Goal: Information Seeking & Learning: Understand process/instructions

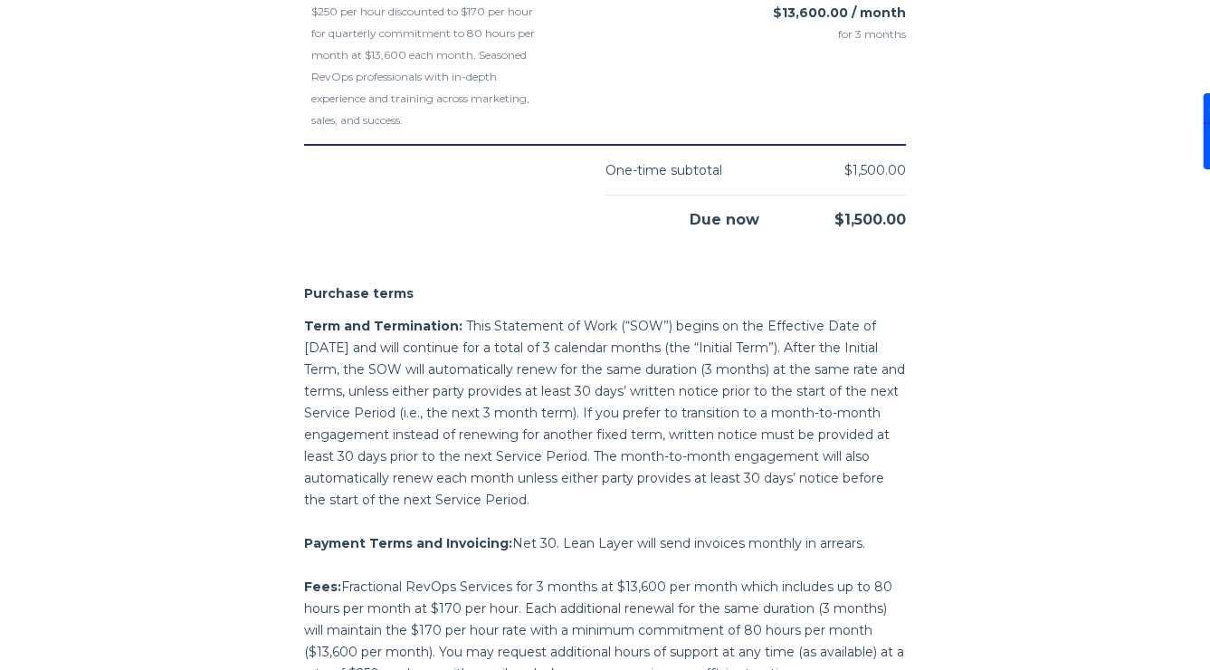
scroll to position [2015, 0]
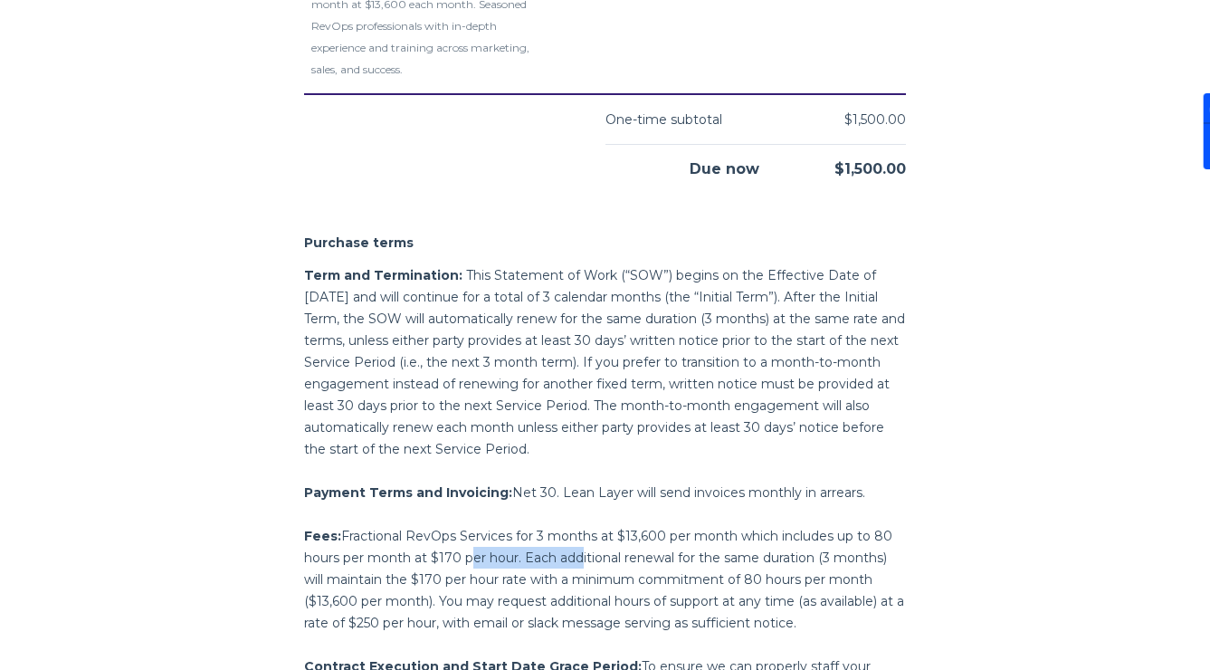
drag, startPoint x: 464, startPoint y: 537, endPoint x: 703, endPoint y: 537, distance: 239.0
click at [701, 537] on span "Fractional RevOps Services for 3 months at $13,600 per month which includes up …" at bounding box center [604, 579] width 600 height 103
click at [703, 537] on span "Fractional RevOps Services for 3 months at $13,600 per month which includes up …" at bounding box center [604, 579] width 600 height 103
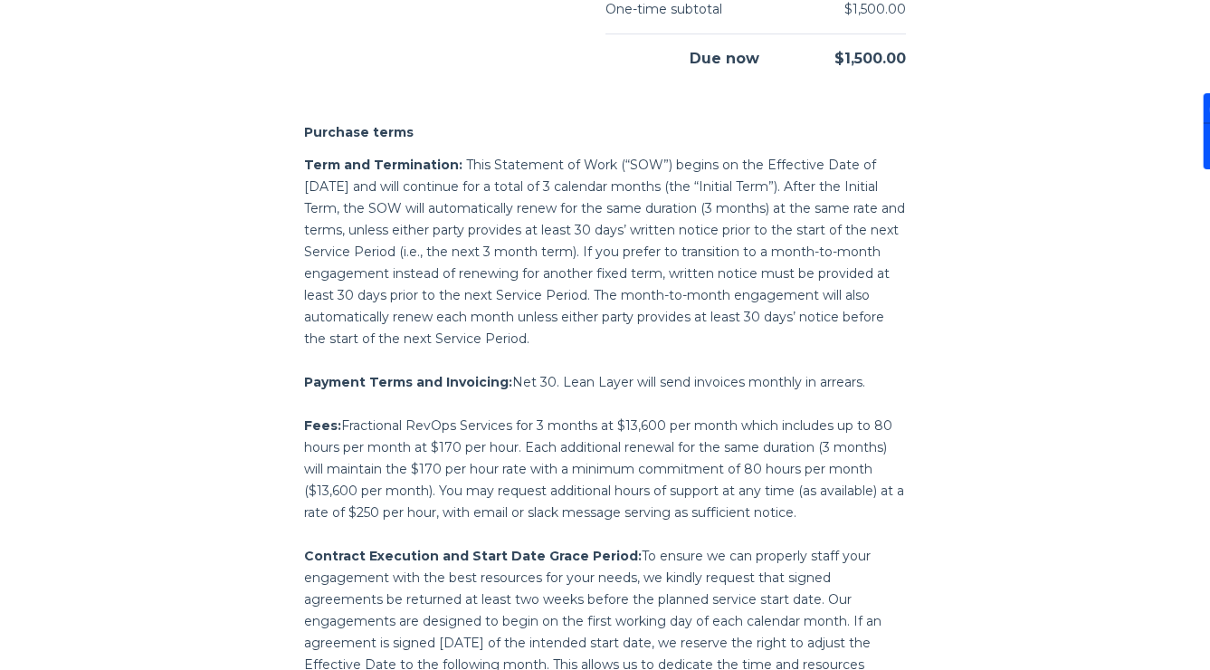
scroll to position [2133, 0]
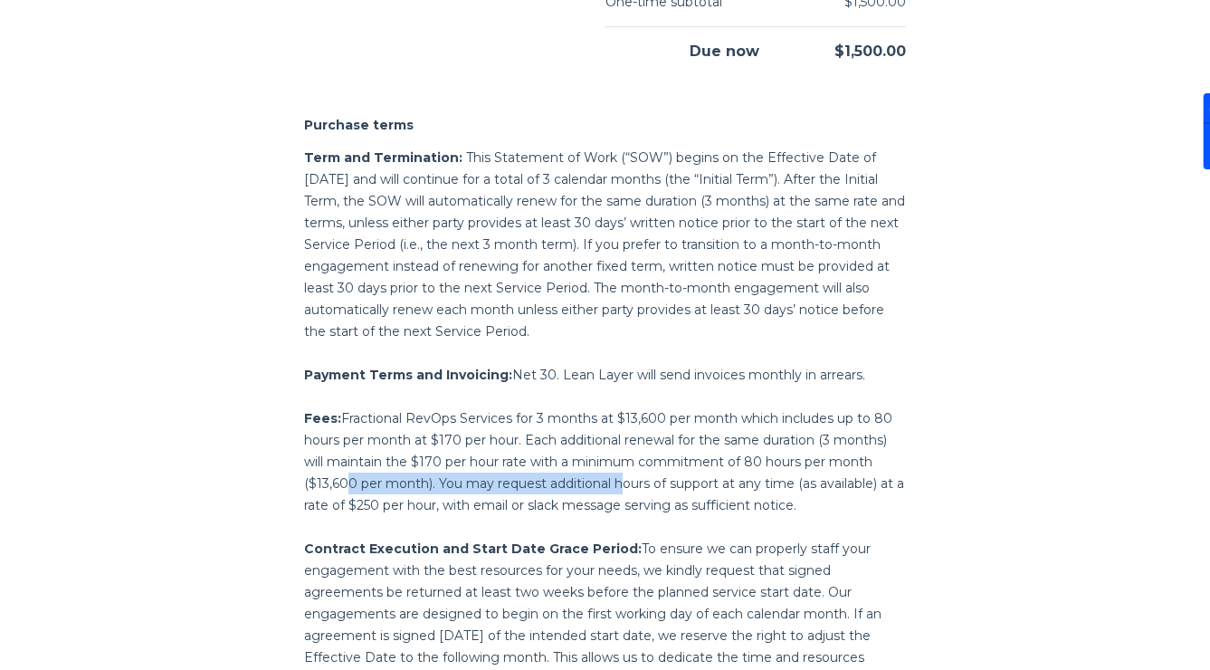
drag, startPoint x: 336, startPoint y: 458, endPoint x: 623, endPoint y: 451, distance: 287.1
click at [616, 454] on span "Fractional RevOps Services for 3 months at $13,600 per month which includes up …" at bounding box center [604, 461] width 600 height 103
click at [623, 451] on p "Fees: Fractional RevOps Services for 3 months at $13,600 per month which includ…" at bounding box center [605, 461] width 602 height 109
drag, startPoint x: 504, startPoint y: 453, endPoint x: 746, endPoint y: 454, distance: 241.7
click at [743, 454] on p "Fees: Fractional RevOps Services for 3 months at $13,600 per month which includ…" at bounding box center [605, 461] width 602 height 109
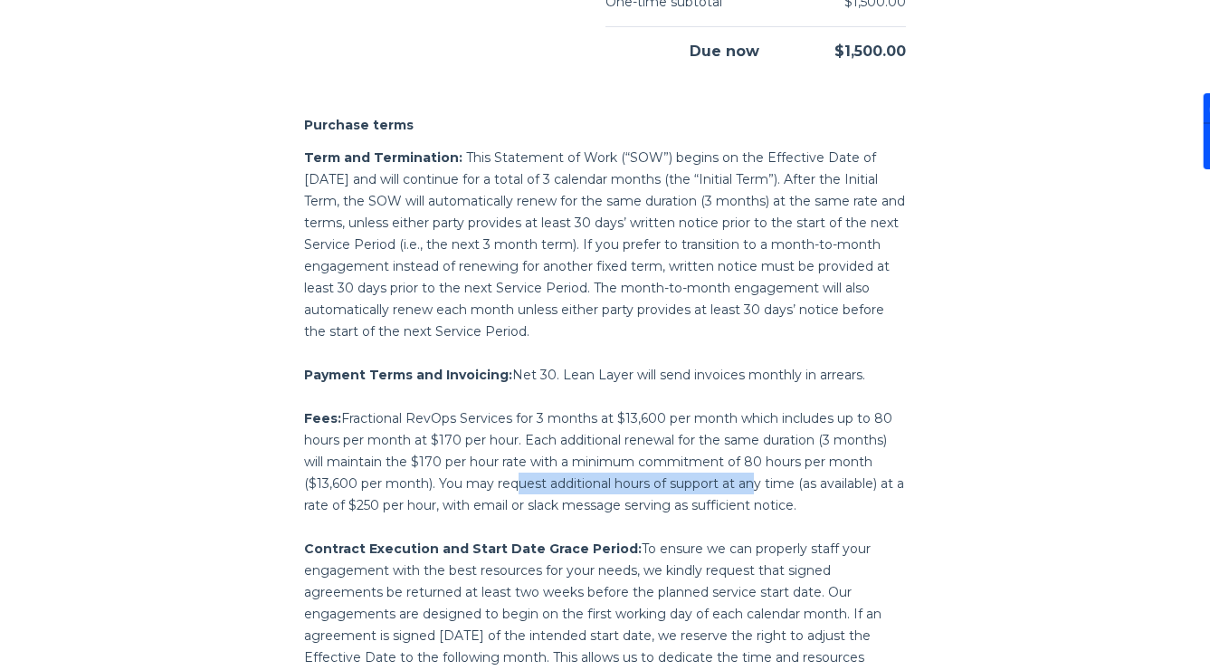
click at [746, 454] on span "Fractional RevOps Services for 3 months at $13,600 per month which includes up …" at bounding box center [604, 461] width 600 height 103
drag, startPoint x: 359, startPoint y: 503, endPoint x: 554, endPoint y: 494, distance: 194.8
click at [553, 494] on div "Term and Termination: This Statement of Work (“SOW”) begins on the Effective Da…" at bounding box center [605, 484] width 602 height 674
drag, startPoint x: 516, startPoint y: 474, endPoint x: 690, endPoint y: 490, distance: 174.5
click at [687, 490] on p "Fees: Fractional RevOps Services for 3 months at $13,600 per month which includ…" at bounding box center [605, 461] width 602 height 109
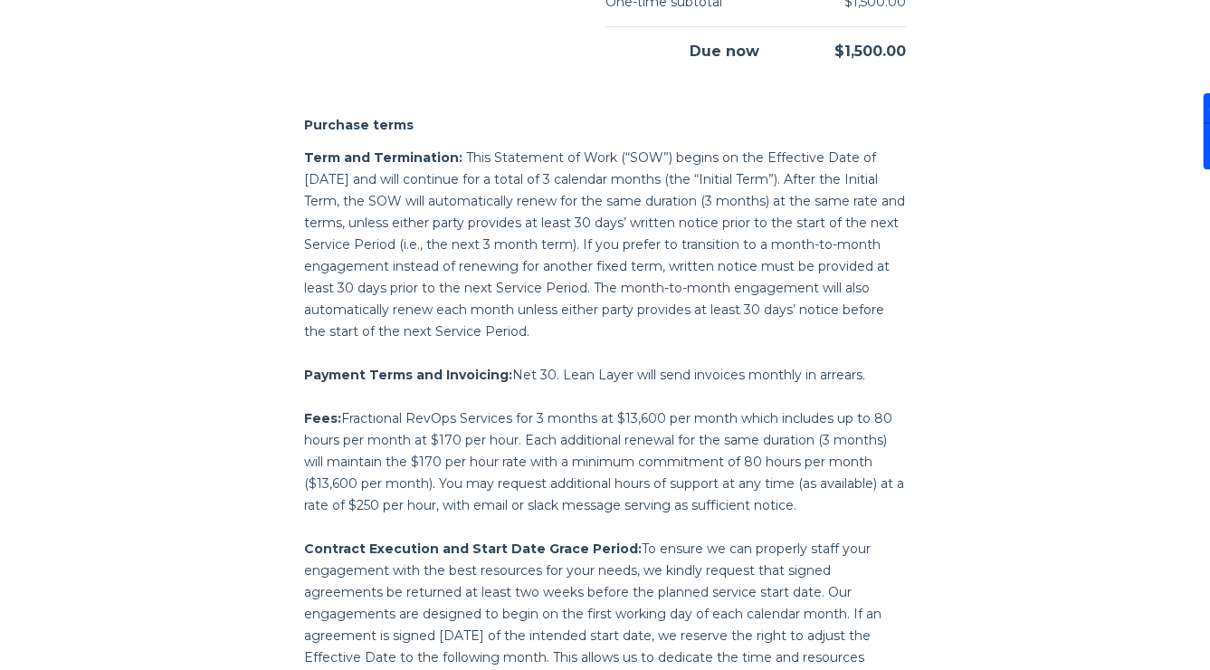
click at [690, 490] on span "Fractional RevOps Services for 3 months at $13,600 per month which includes up …" at bounding box center [604, 461] width 600 height 103
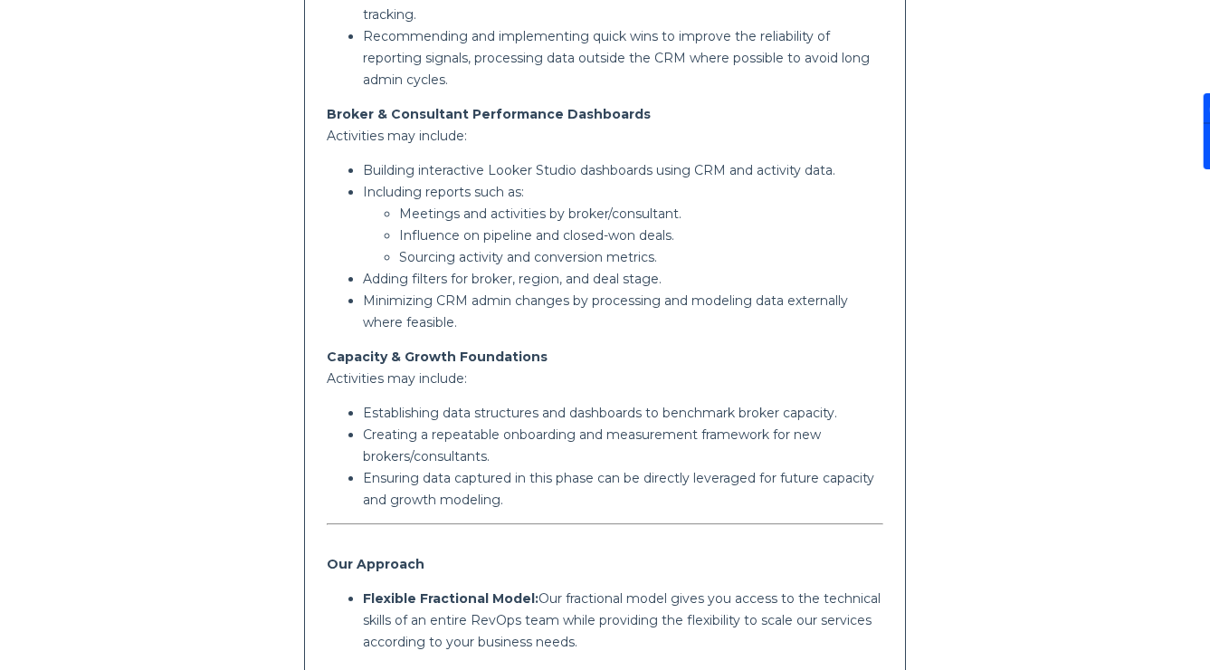
scroll to position [187, 0]
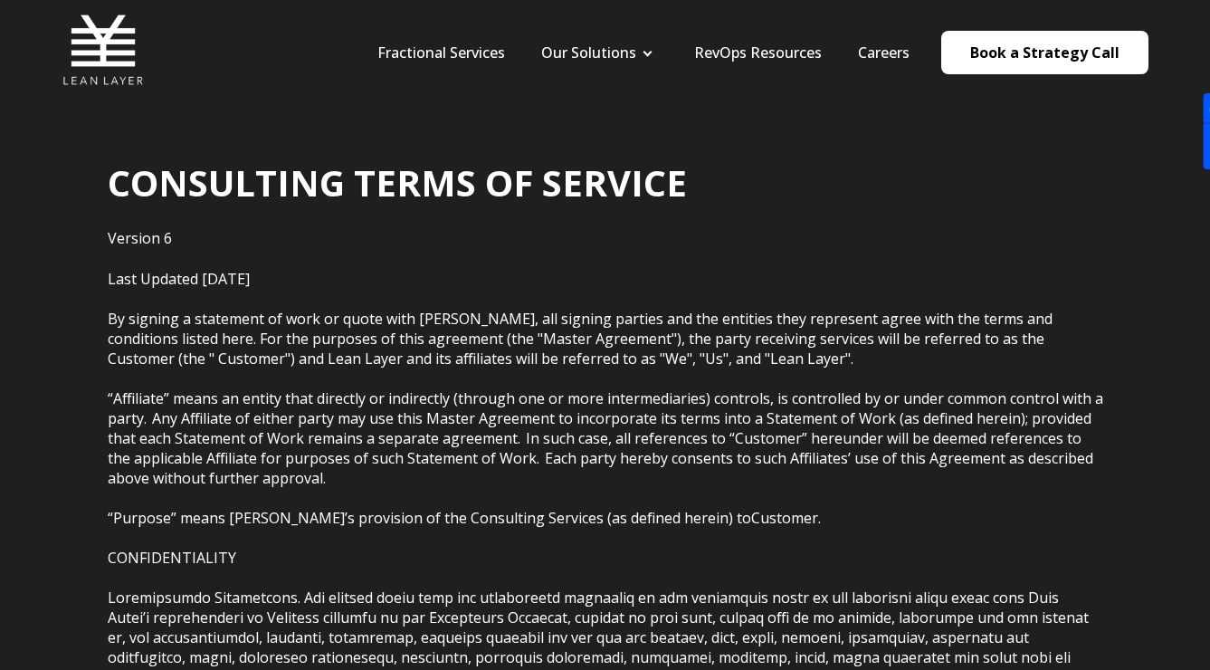
scroll to position [8, 0]
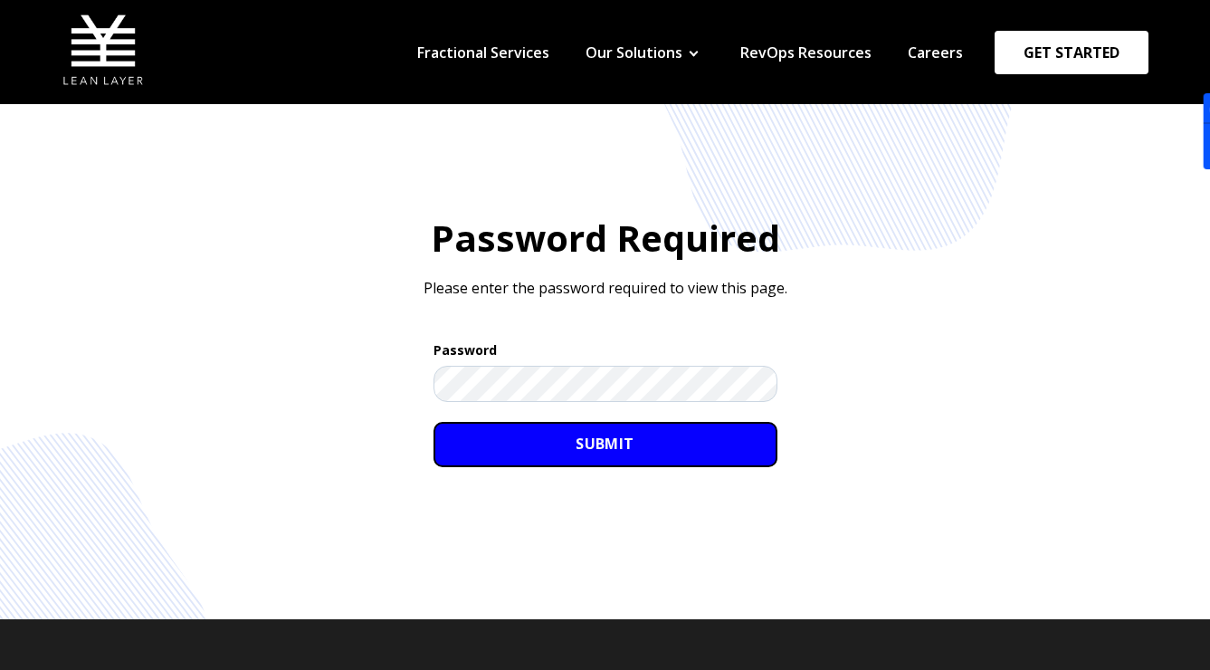
click at [596, 448] on input "SUBMIT" at bounding box center [606, 444] width 344 height 45
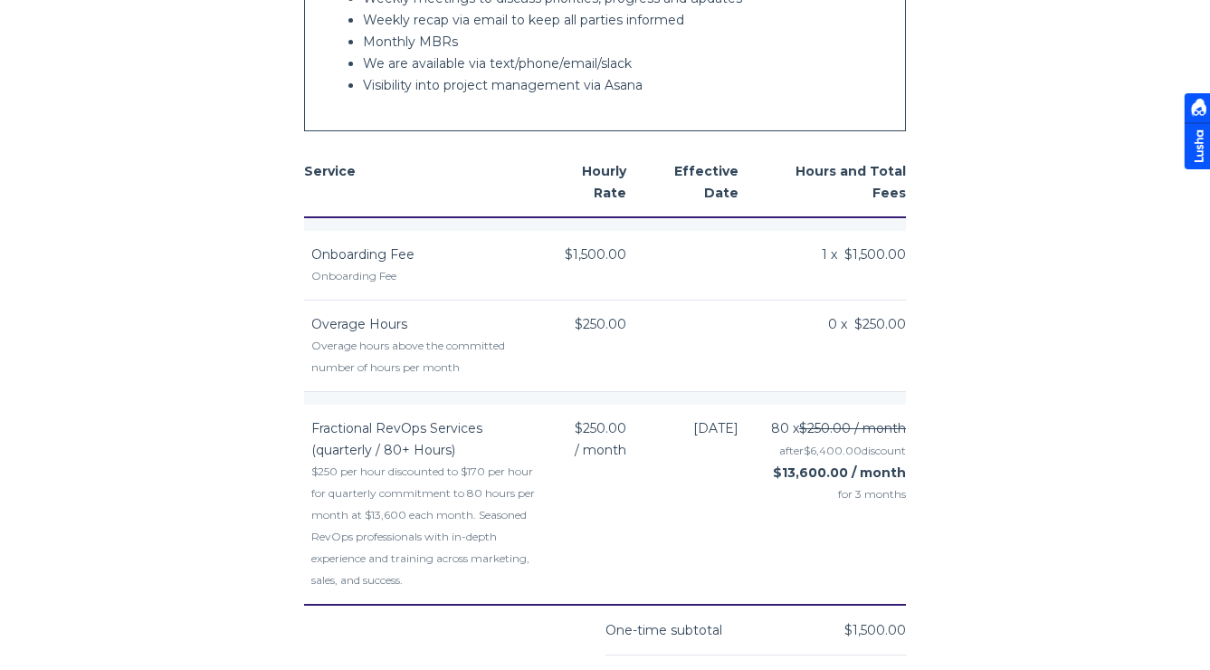
scroll to position [1587, 0]
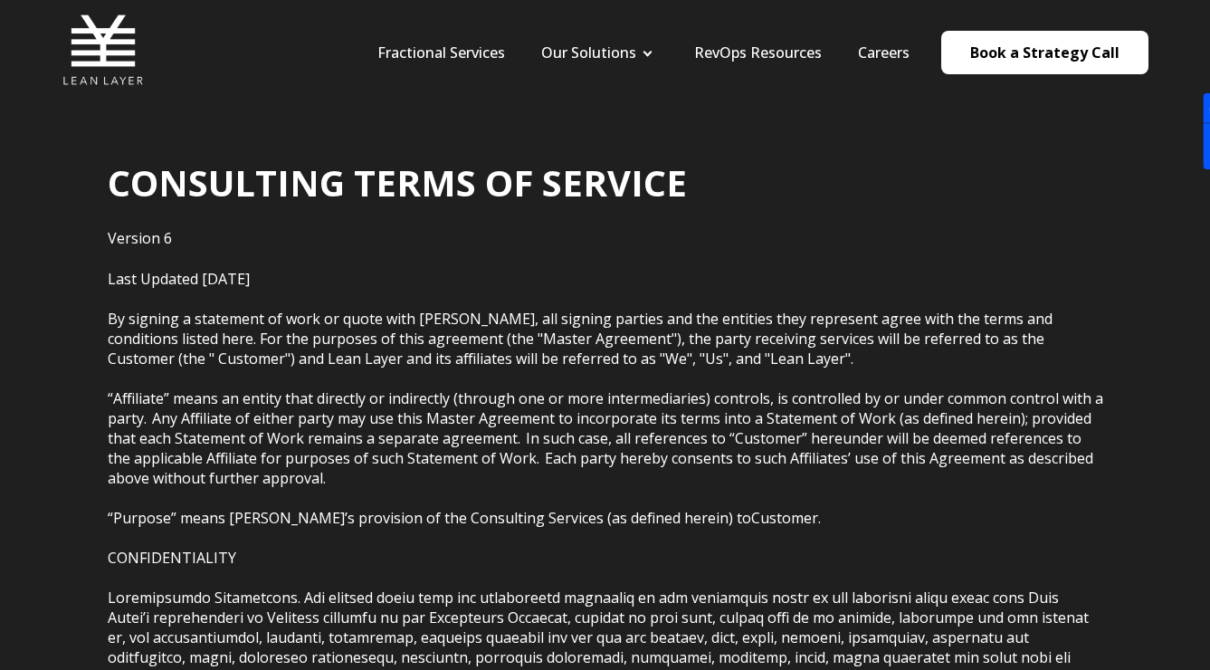
scroll to position [7, 0]
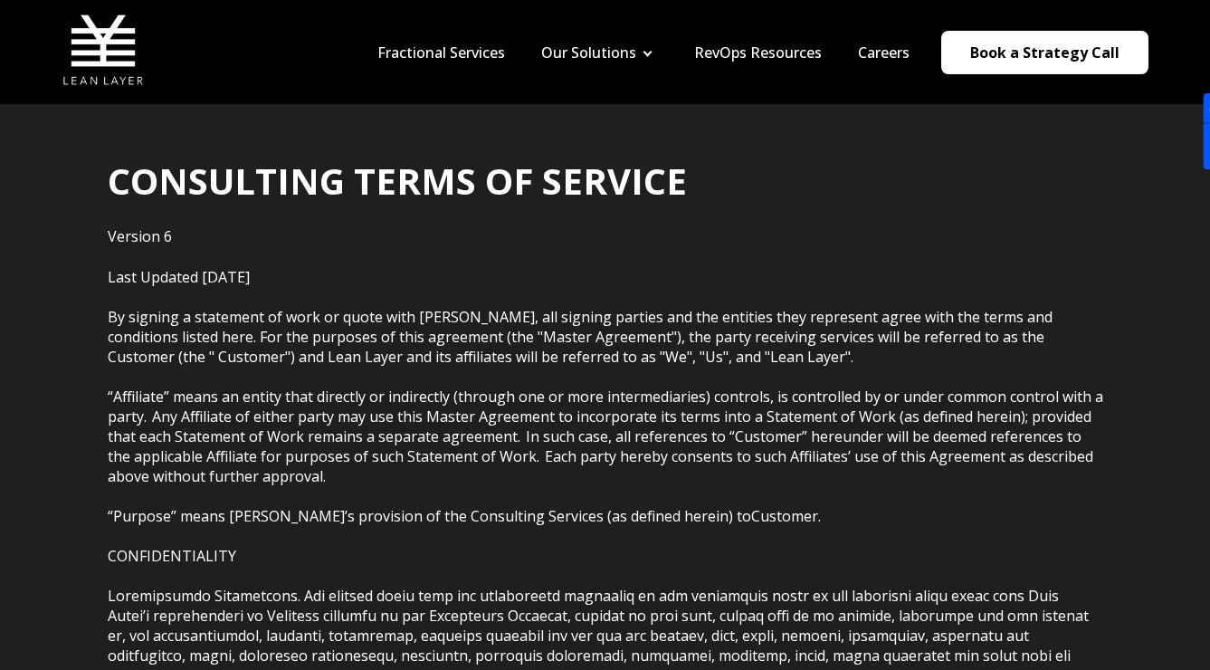
click at [400, 186] on span "CONSULTING TERMS OF SERVICE" at bounding box center [397, 181] width 579 height 50
